Goal: Find specific page/section: Find specific page/section

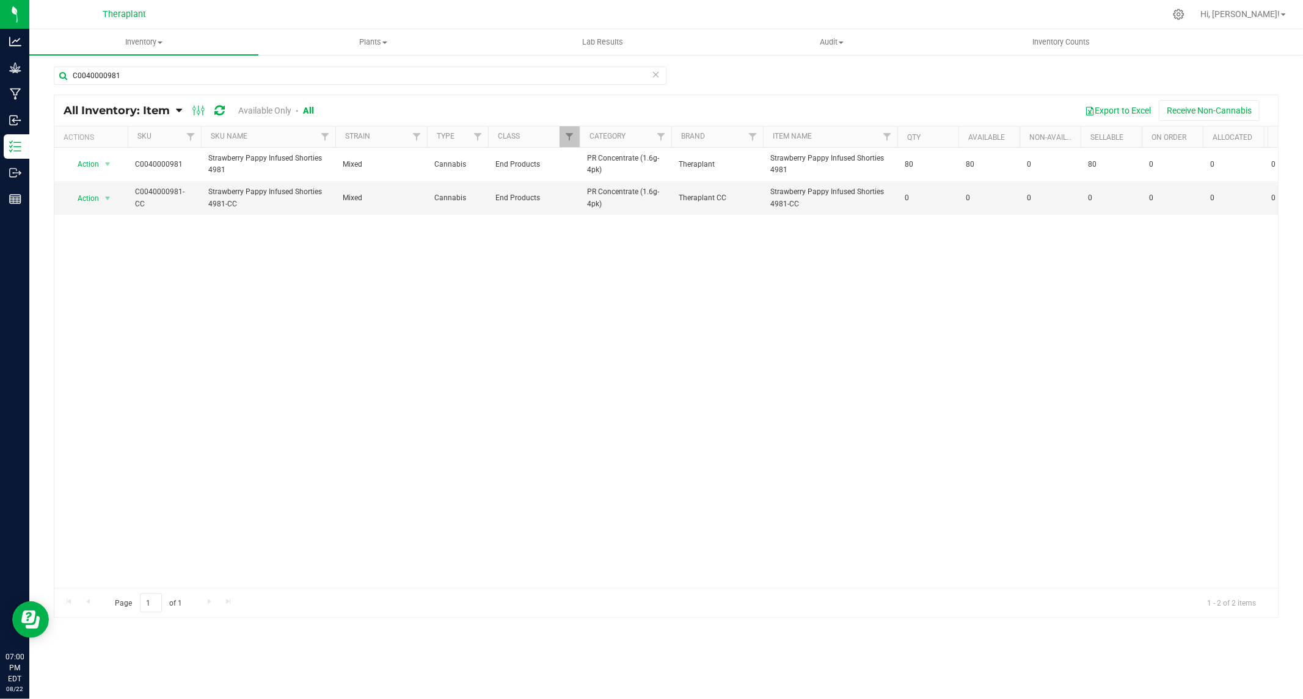
click at [1184, 15] on icon at bounding box center [1178, 14] width 11 height 11
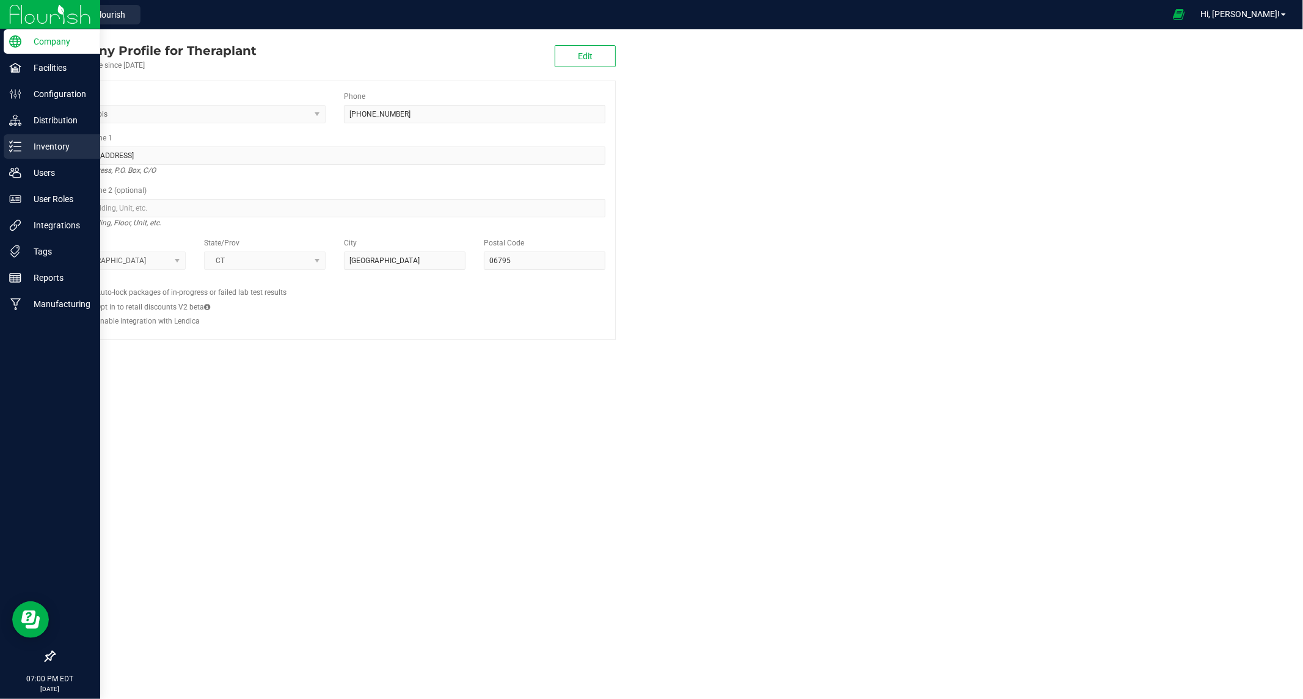
click at [49, 148] on p "Inventory" at bounding box center [57, 146] width 73 height 15
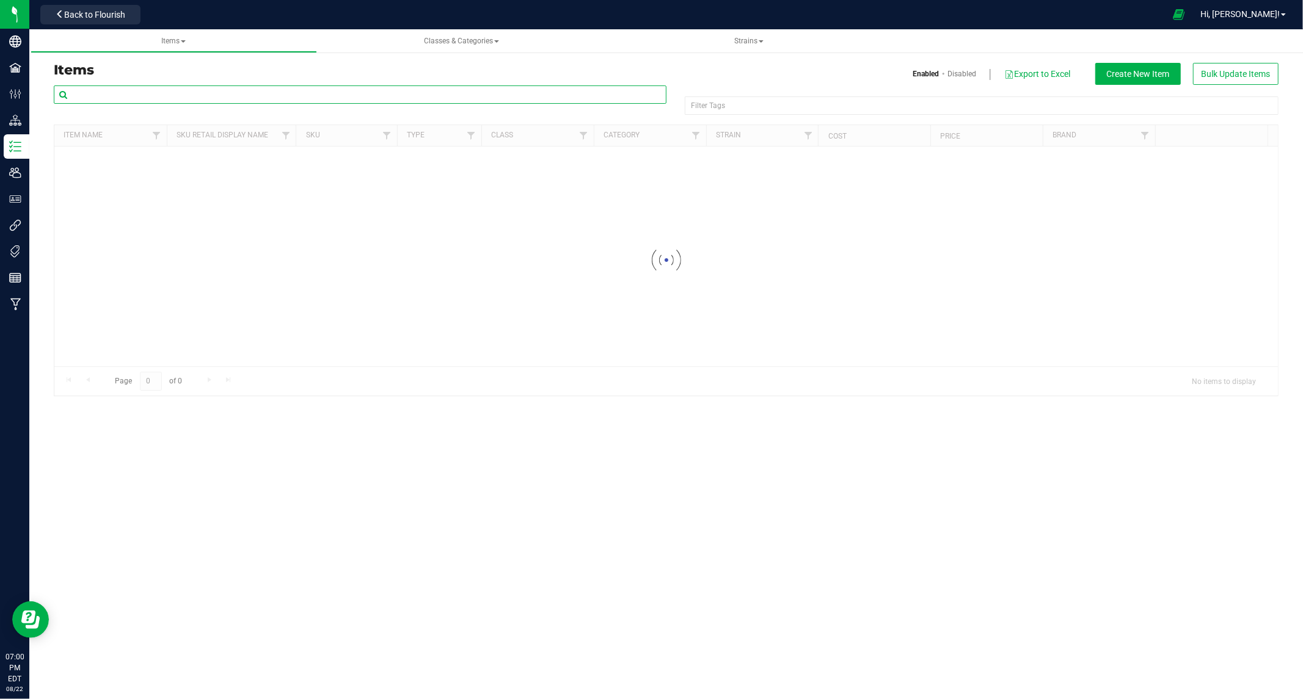
click at [202, 93] on input "text" at bounding box center [360, 95] width 613 height 18
paste input "C0040001070"
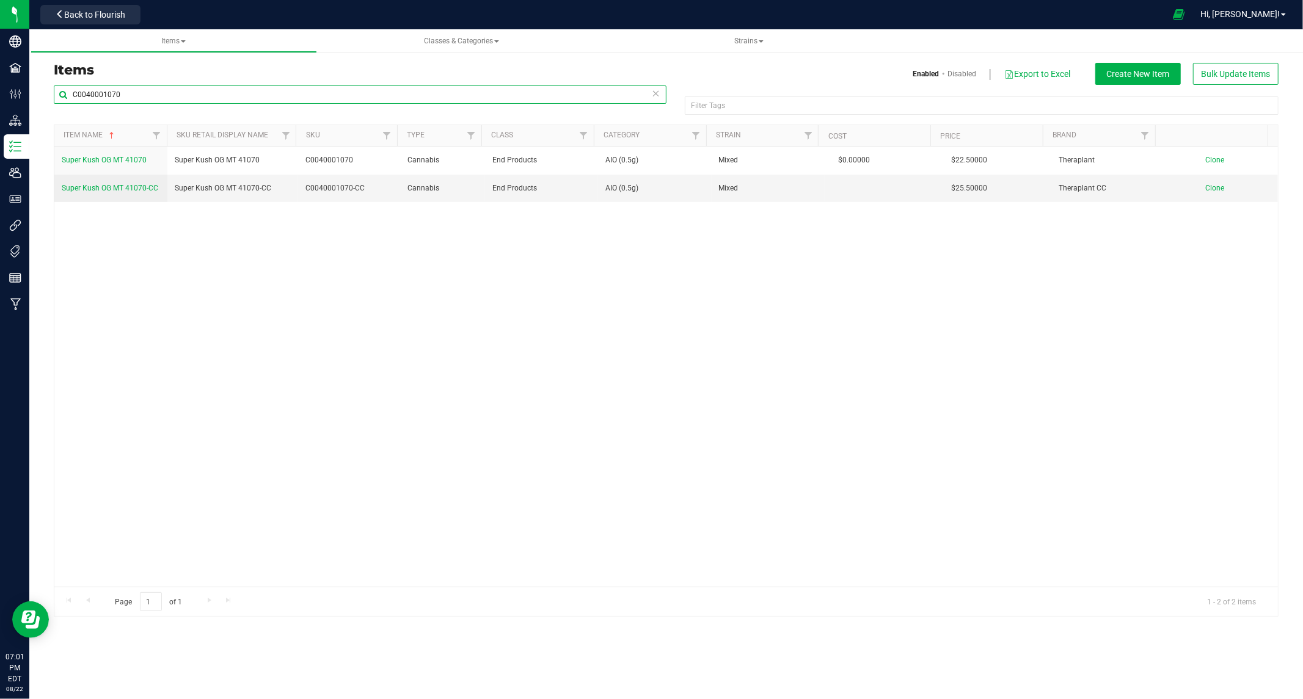
drag, startPoint x: 43, startPoint y: 96, endPoint x: -270, endPoint y: 121, distance: 314.3
click at [0, 121] on html "Company Facilities Configuration Distribution Inventory Users User Roles Integr…" at bounding box center [651, 349] width 1303 height 699
paste input "135"
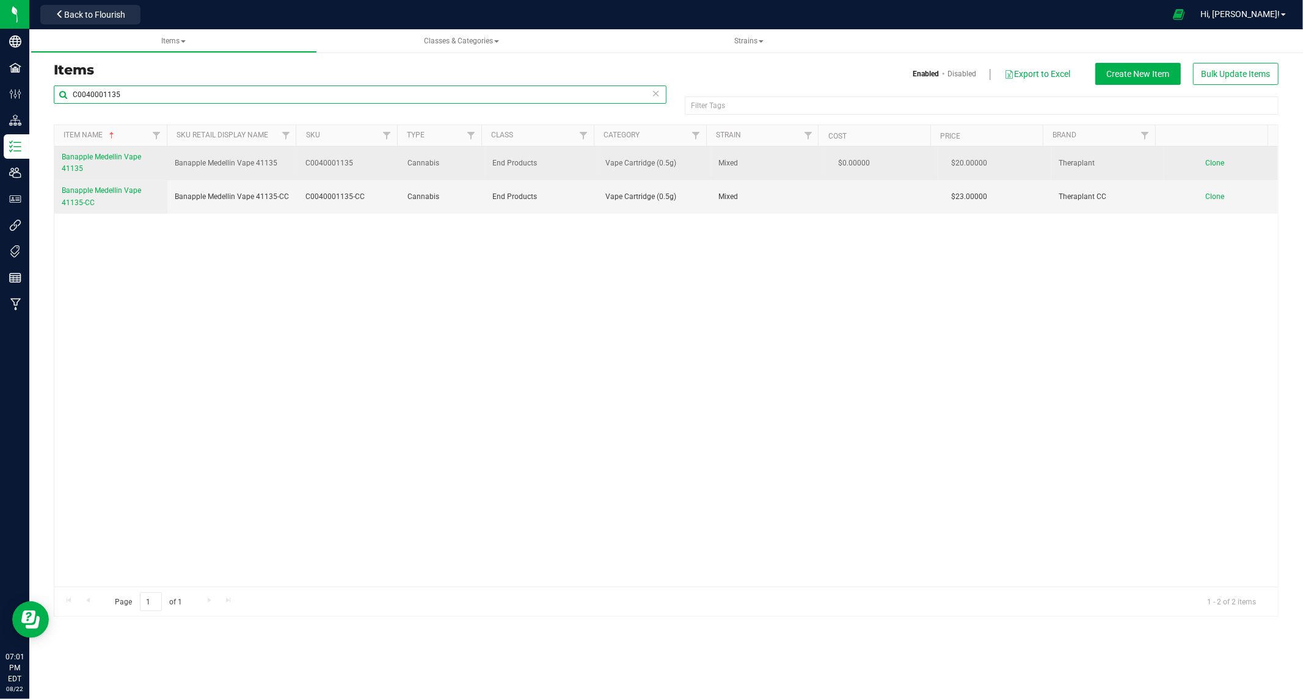
type input "C0040001135"
click at [118, 157] on span "Banapple Medellin Vape 41135" at bounding box center [101, 163] width 79 height 20
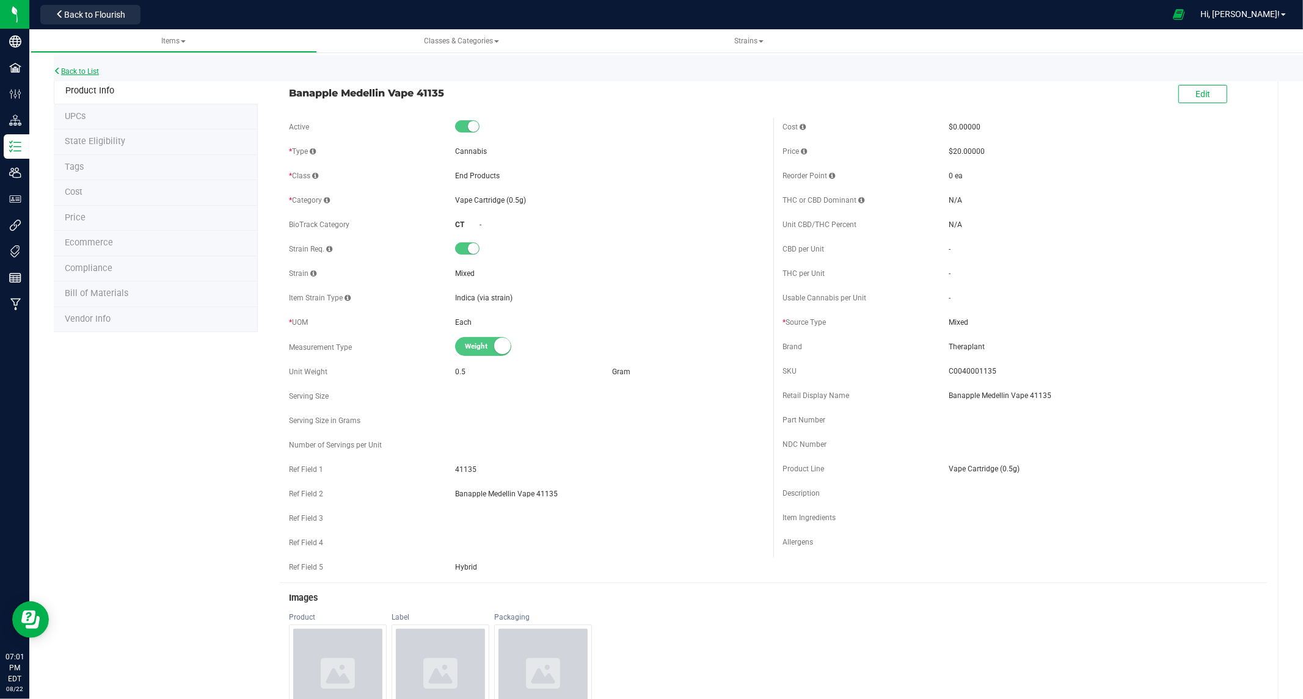
click at [86, 68] on link "Back to List" at bounding box center [76, 71] width 45 height 9
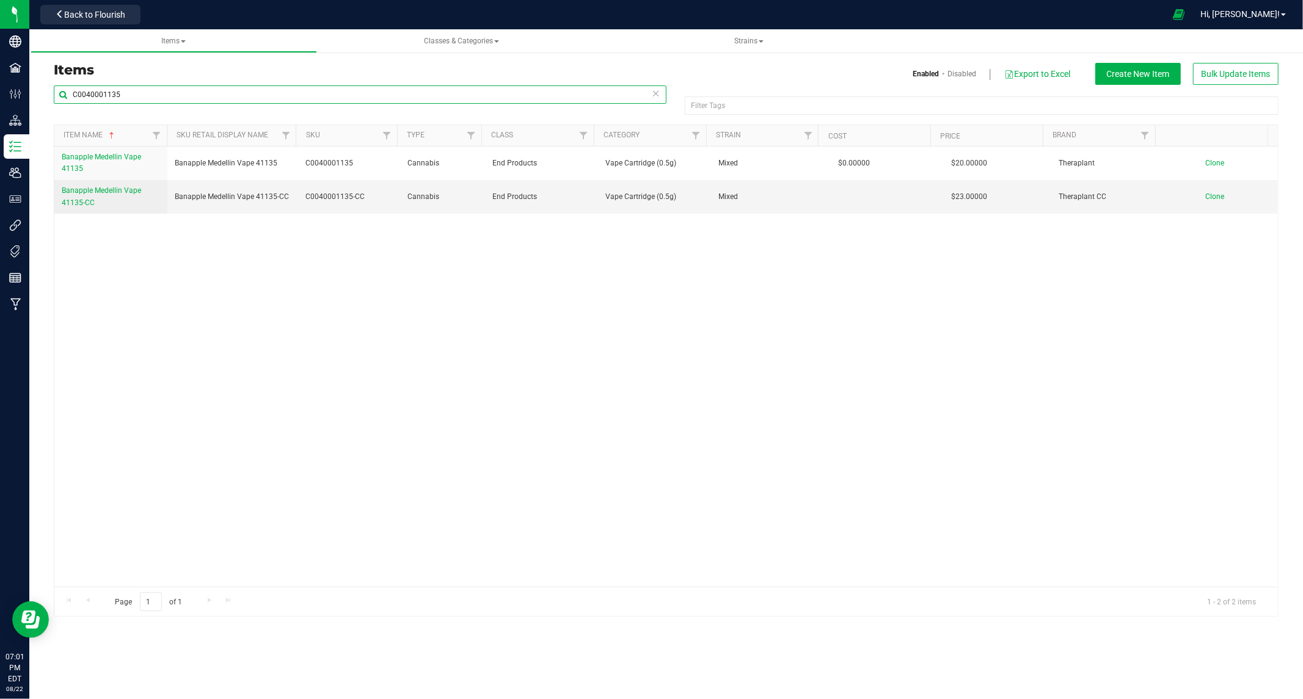
drag, startPoint x: 126, startPoint y: 92, endPoint x: -224, endPoint y: 98, distance: 350.7
click at [0, 98] on html "Company Facilities Configuration Distribution Inventory Users User Roles Integr…" at bounding box center [651, 349] width 1303 height 699
paste input "070"
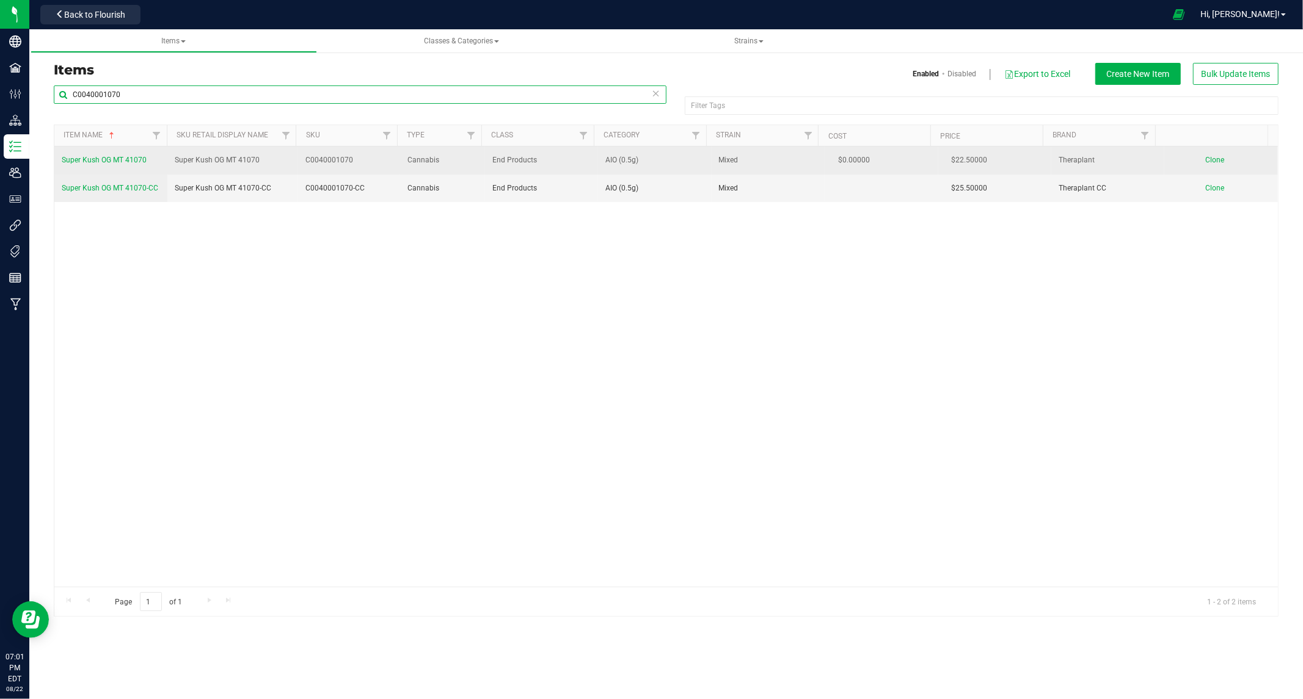
type input "C0040001070"
click at [118, 158] on span "Super Kush OG MT 41070" at bounding box center [104, 160] width 85 height 9
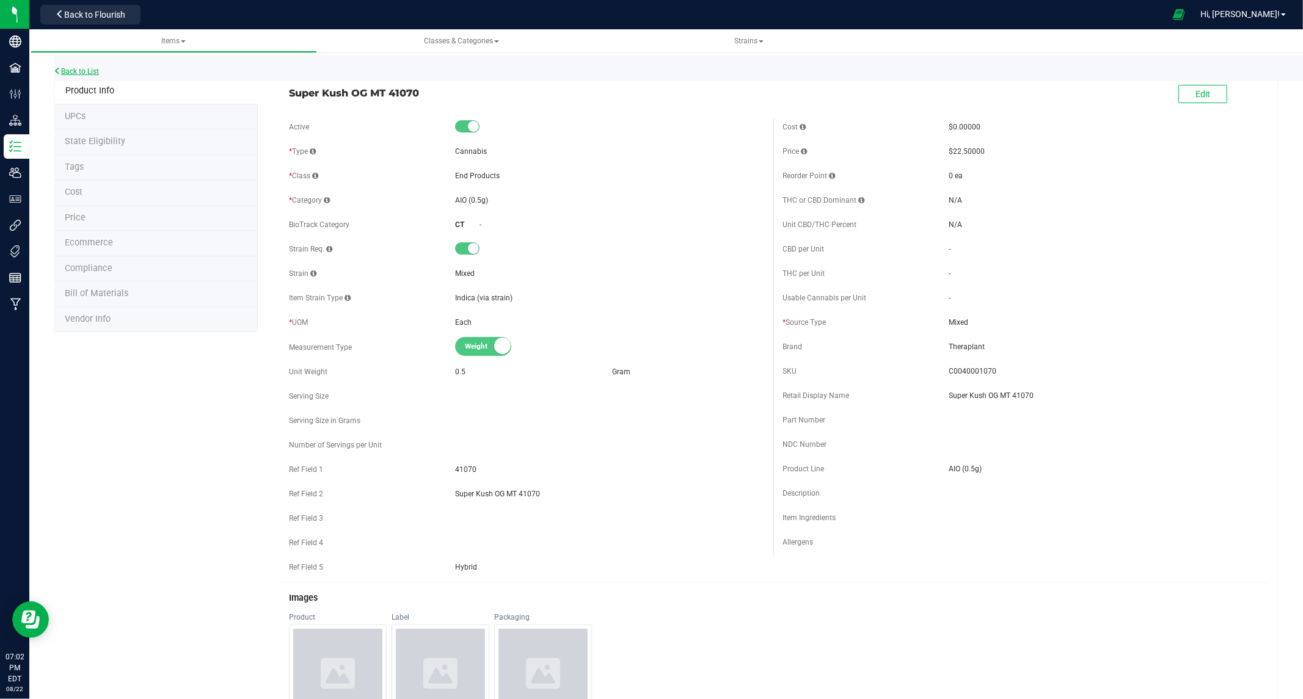
click at [81, 70] on link "Back to List" at bounding box center [76, 71] width 45 height 9
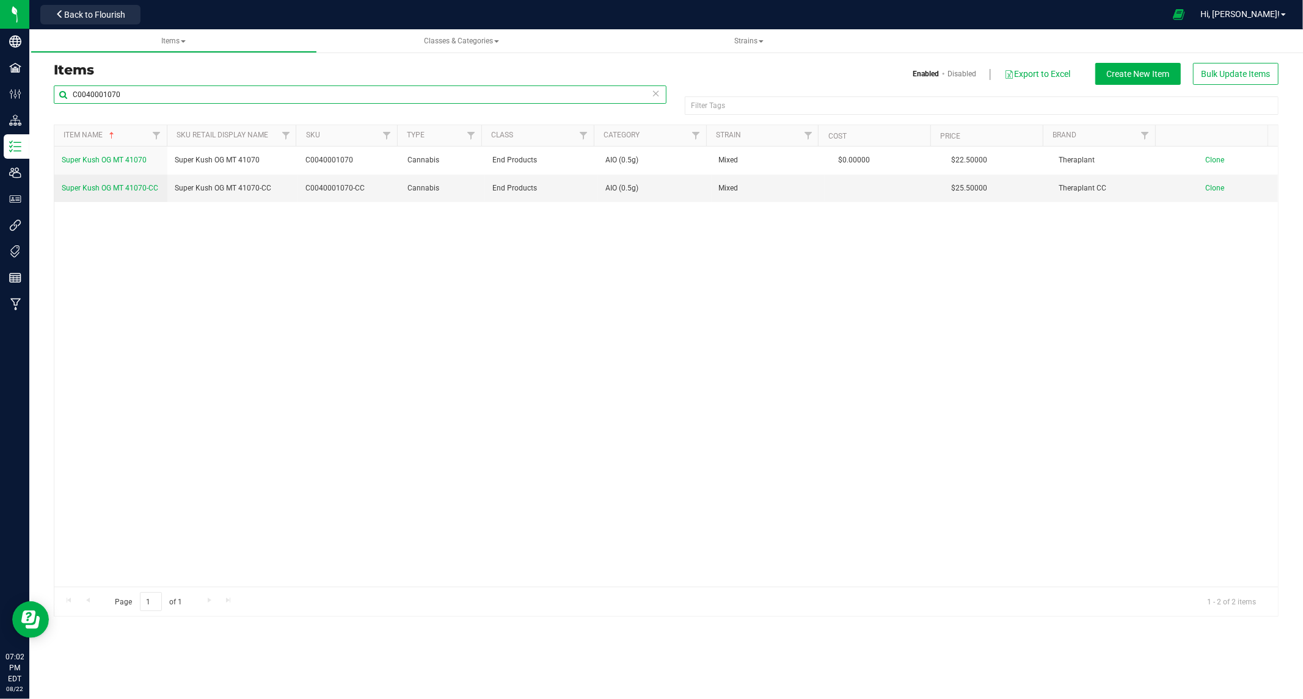
drag, startPoint x: 188, startPoint y: 100, endPoint x: 31, endPoint y: 141, distance: 162.4
click at [0, 150] on html "Company Facilities Configuration Distribution Inventory Users User Roles Integr…" at bounding box center [651, 349] width 1303 height 699
paste input "135"
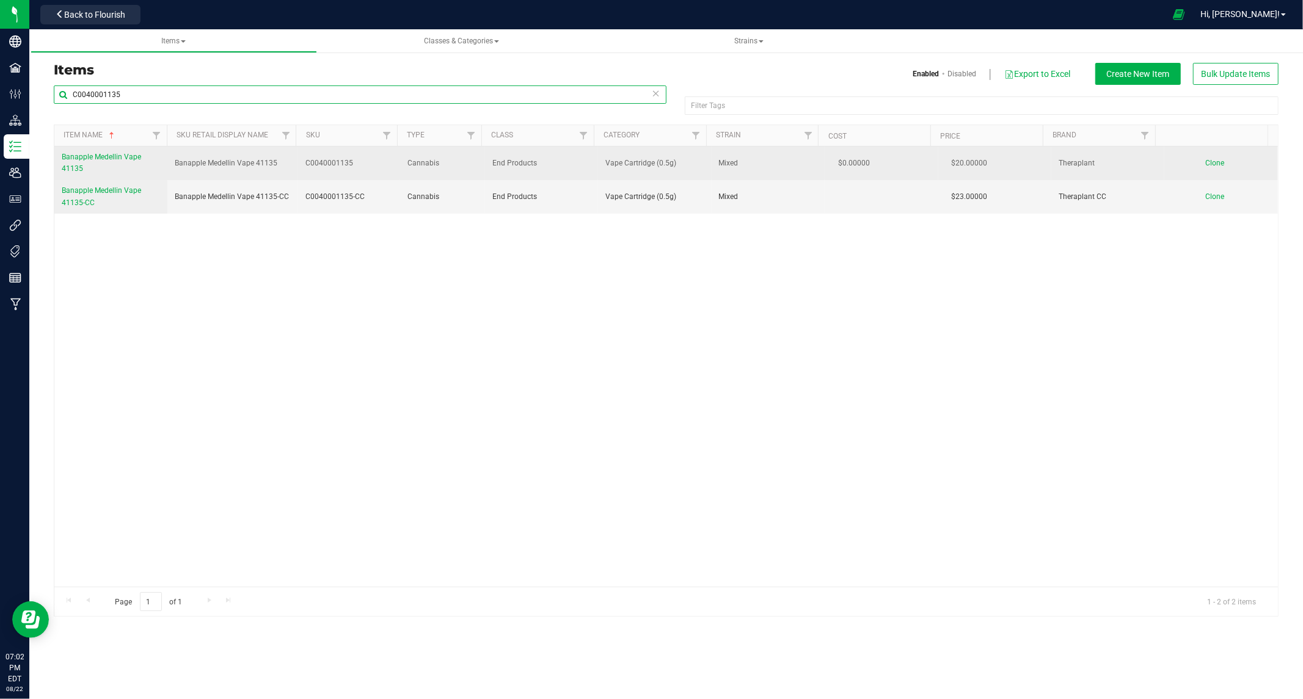
type input "C0040001135"
click at [101, 151] on link "Banapple Medellin Vape 41135" at bounding box center [111, 162] width 98 height 23
